Goal: Task Accomplishment & Management: Complete application form

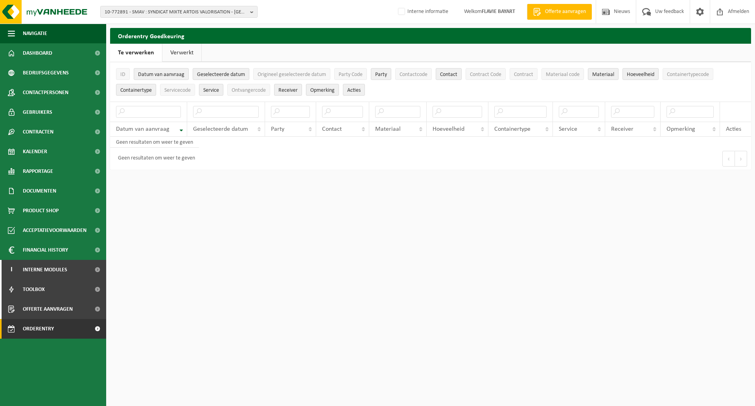
click at [217, 112] on input "text" at bounding box center [226, 112] width 66 height 12
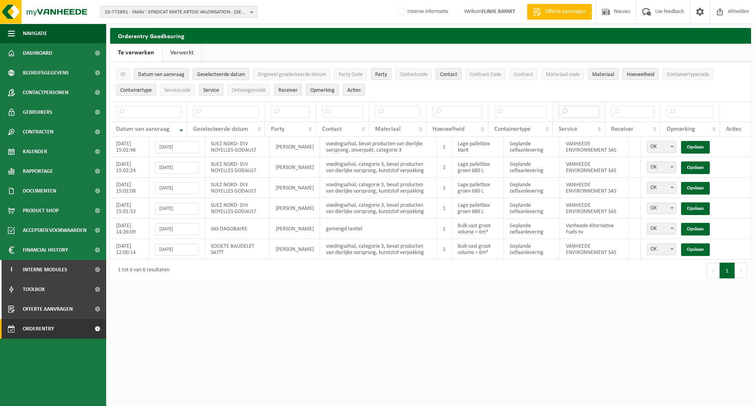
click at [581, 113] on input "text" at bounding box center [579, 112] width 40 height 12
type input "sas"
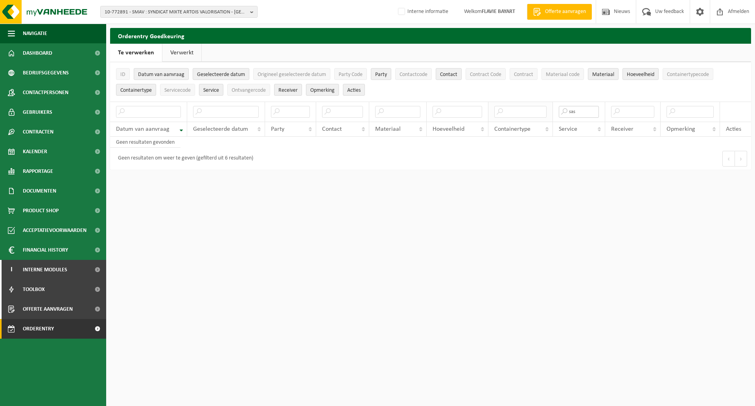
drag, startPoint x: 588, startPoint y: 110, endPoint x: 546, endPoint y: 115, distance: 42.4
click at [546, 115] on tr "sas" at bounding box center [430, 111] width 641 height 20
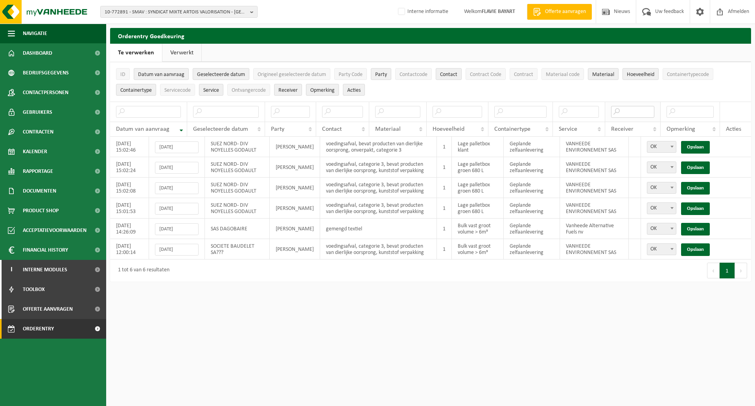
click at [638, 111] on input "text" at bounding box center [632, 112] width 43 height 12
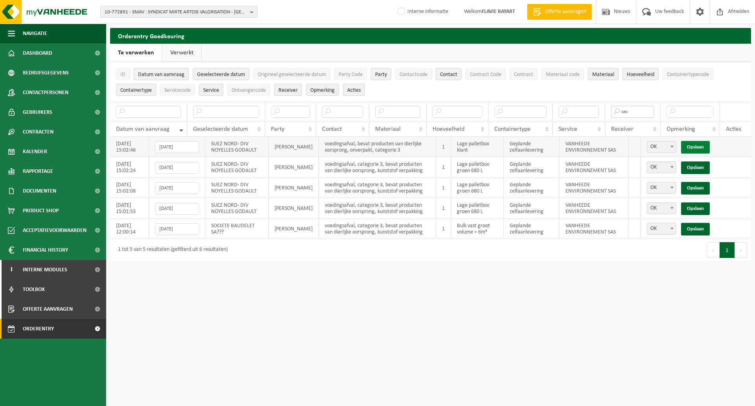
type input "sas"
click at [697, 146] on link "Opslaan" at bounding box center [695, 147] width 29 height 13
click at [697, 161] on link "Opslaan" at bounding box center [695, 167] width 29 height 13
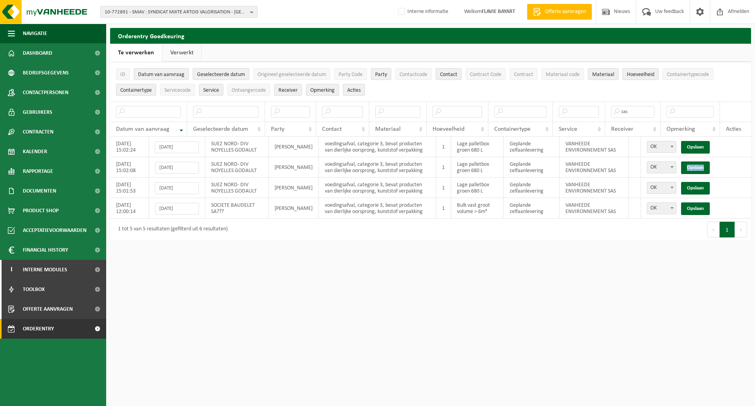
click at [697, 161] on link "Opslaan" at bounding box center [695, 167] width 29 height 13
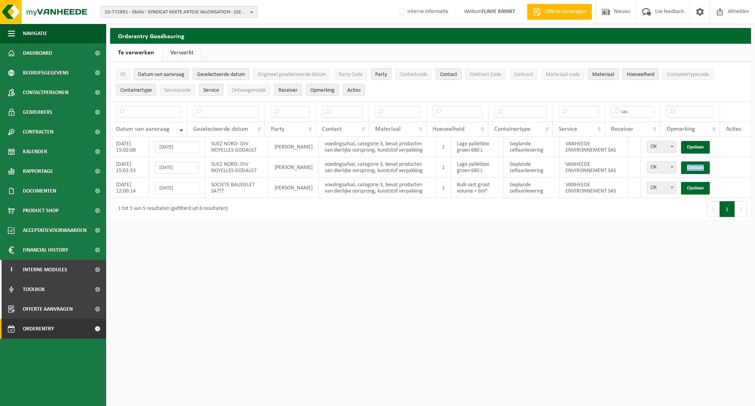
click at [697, 161] on link "Opslaan" at bounding box center [695, 167] width 29 height 13
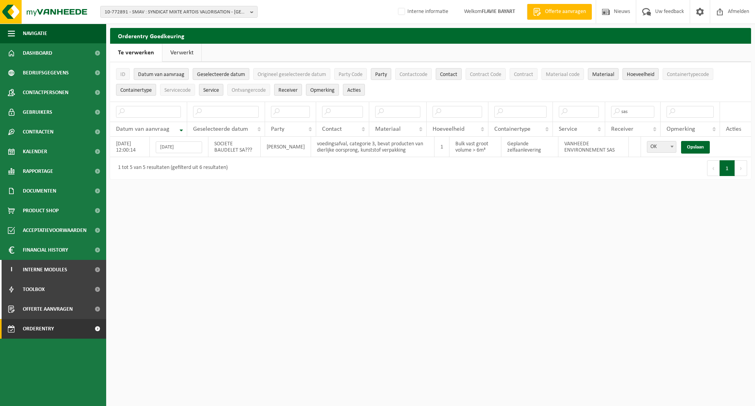
click at [697, 146] on link "Opslaan" at bounding box center [695, 147] width 29 height 13
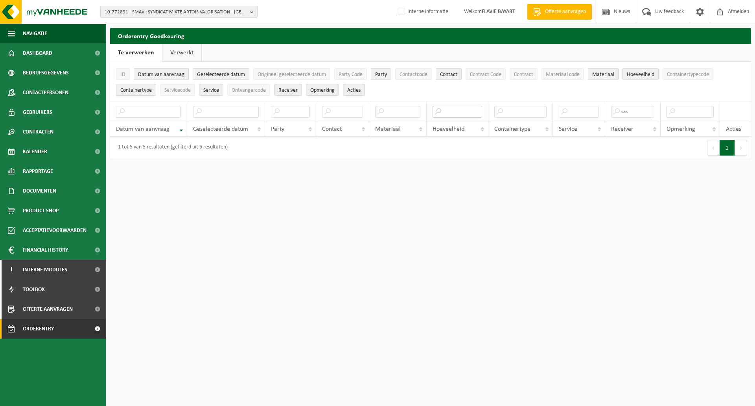
click at [452, 111] on input "text" at bounding box center [458, 112] width 50 height 12
click at [342, 111] on input "text" at bounding box center [342, 112] width 41 height 12
